Goal: Information Seeking & Learning: Learn about a topic

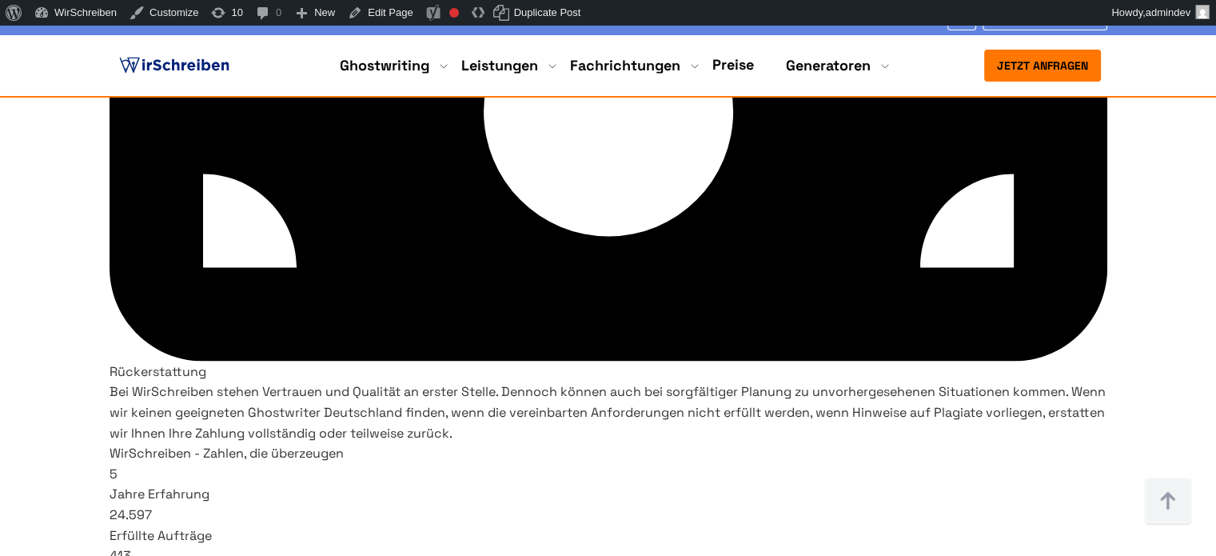
scroll to position [9035, 0]
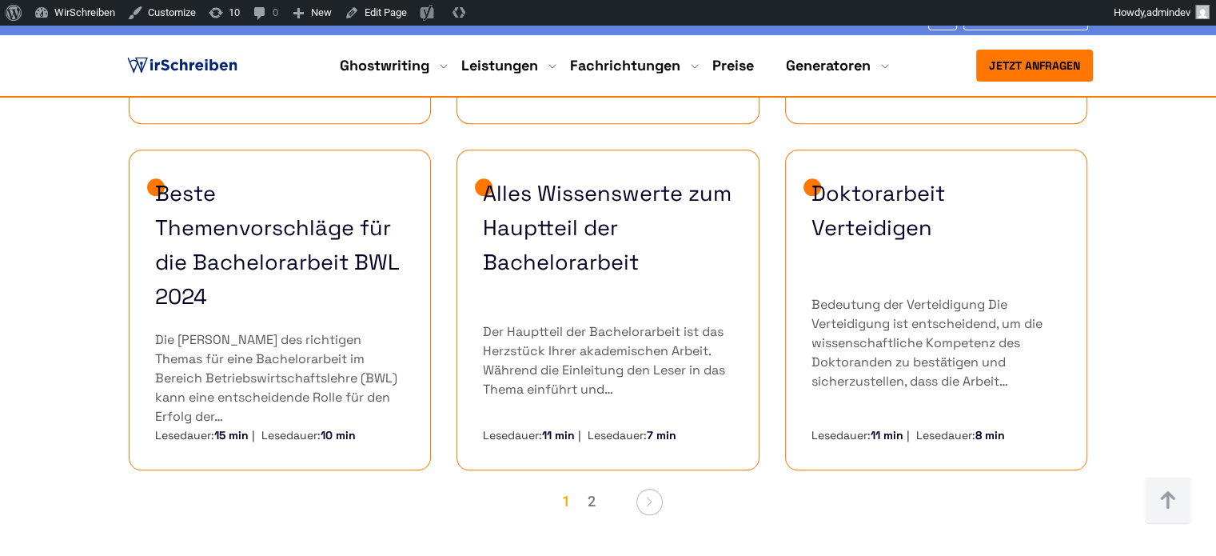
scroll to position [1439, 0]
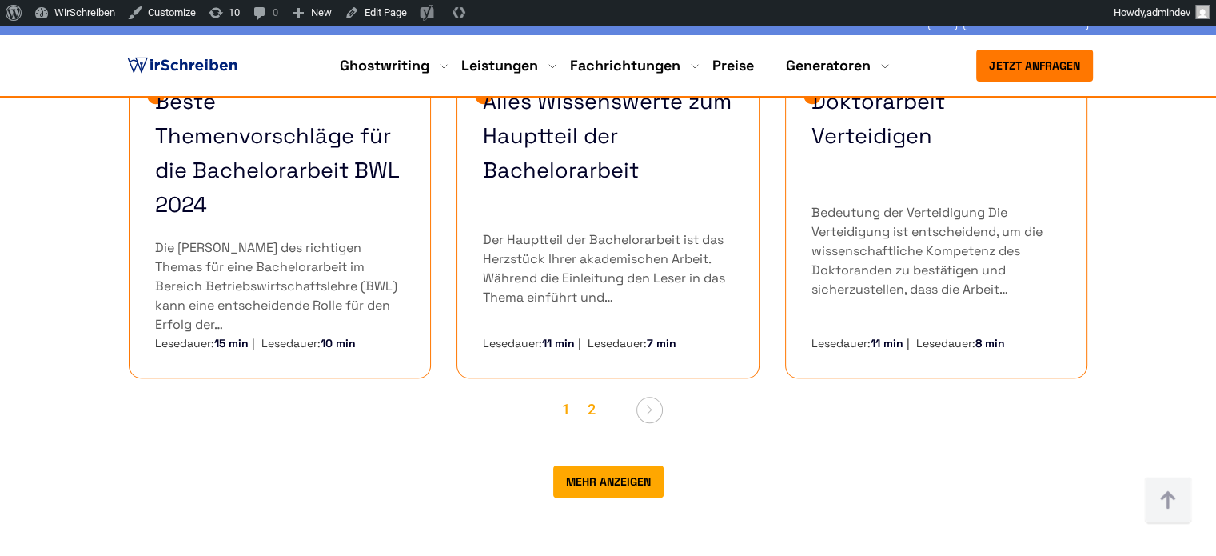
click at [590, 395] on link "2" at bounding box center [592, 410] width 24 height 30
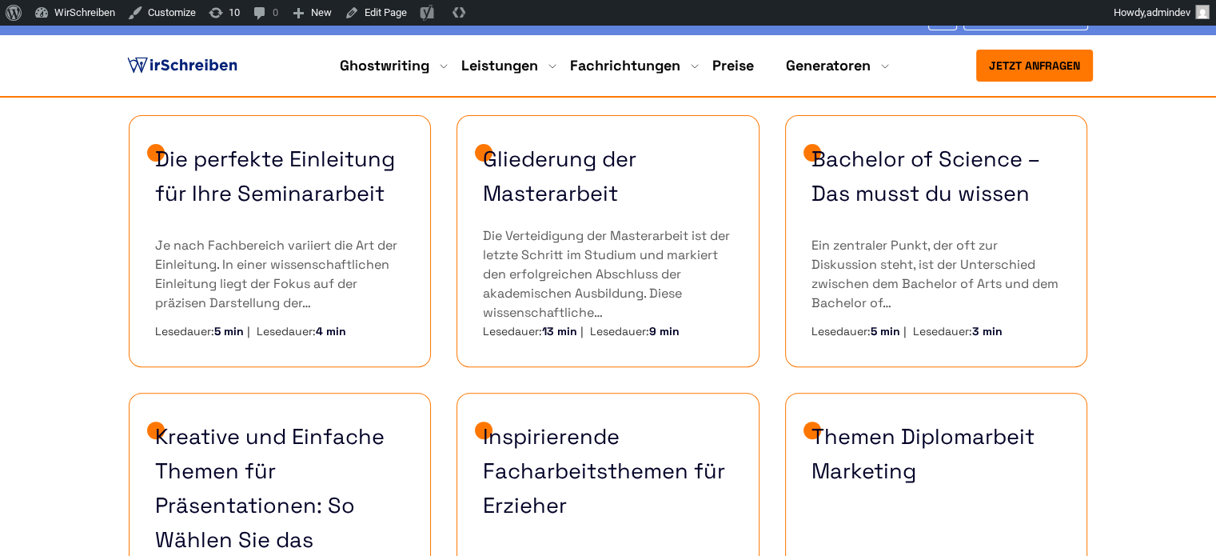
scroll to position [415, 0]
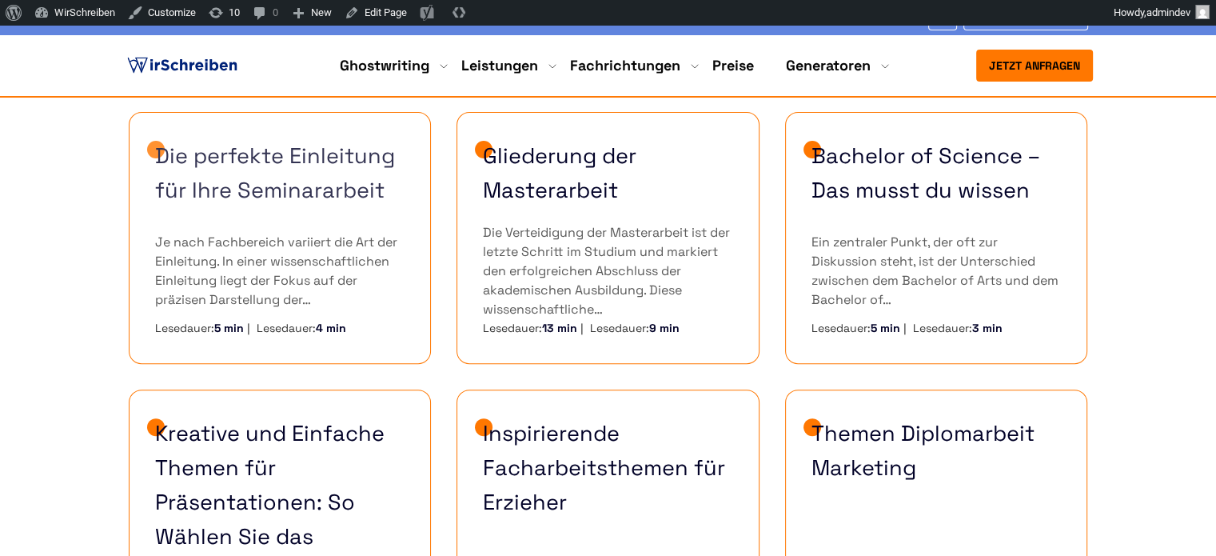
click at [347, 195] on link "Die perfekte Einleitung für Ihre Seminararbeit" at bounding box center [280, 172] width 250 height 69
